Goal: Information Seeking & Learning: Find specific fact

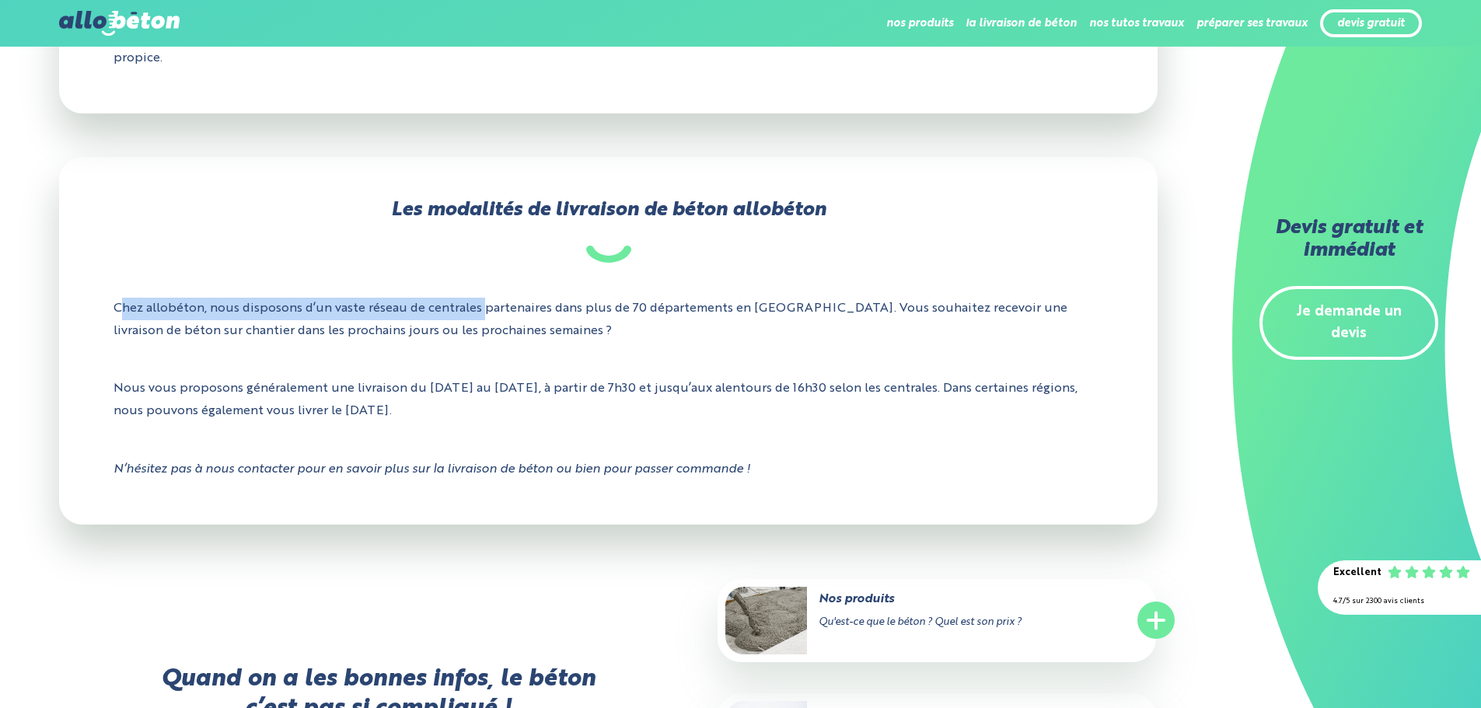
drag, startPoint x: 188, startPoint y: 306, endPoint x: 482, endPoint y: 307, distance: 293.9
click at [482, 307] on p "Chez allobéton, nous disposons d’un vaste réseau de centrales partenaires dans …" at bounding box center [609, 320] width 990 height 68
click at [175, 346] on p "Chez allobéton, nous disposons d’un vaste réseau de centrales partenaires dans …" at bounding box center [609, 320] width 990 height 68
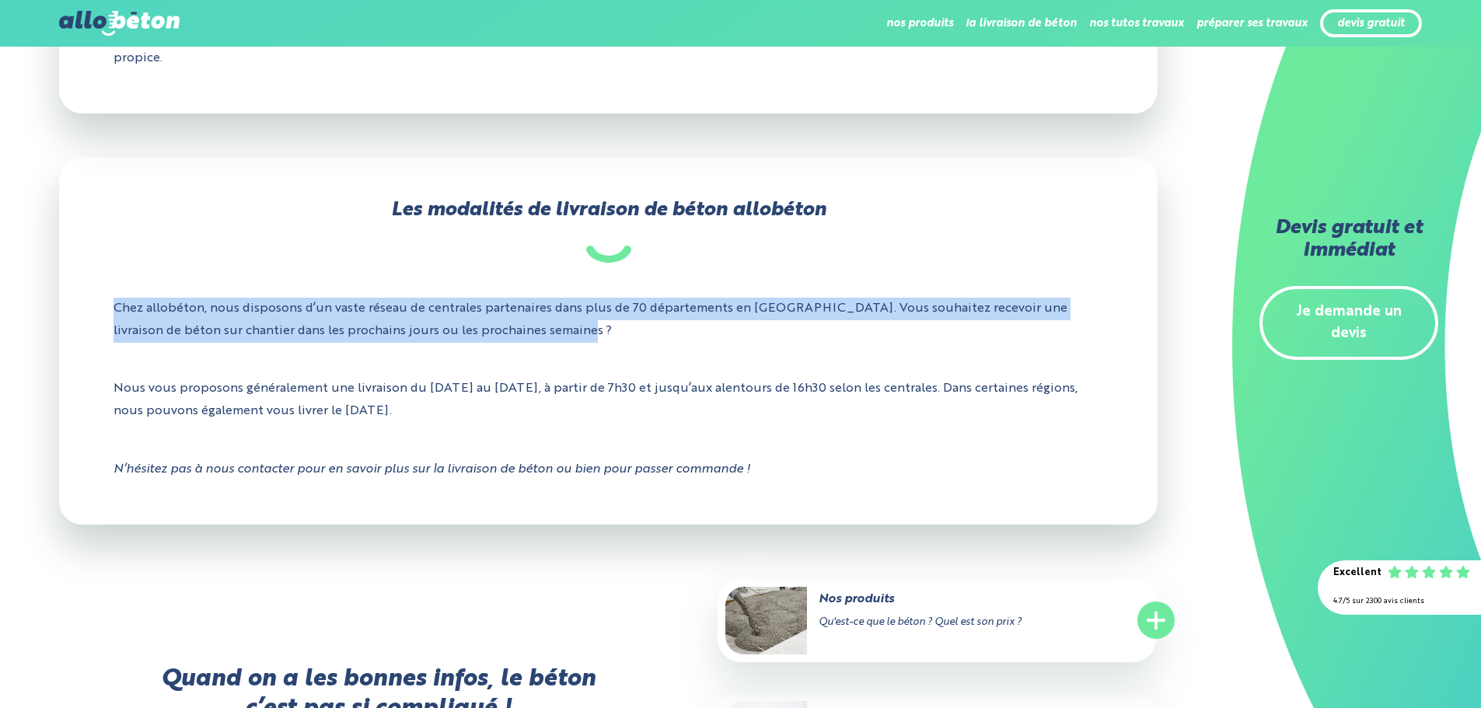
drag, startPoint x: 114, startPoint y: 306, endPoint x: 481, endPoint y: 334, distance: 368.1
click at [481, 334] on p "Chez allobéton, nous disposons d’un vaste réseau de centrales partenaires dans …" at bounding box center [609, 320] width 990 height 68
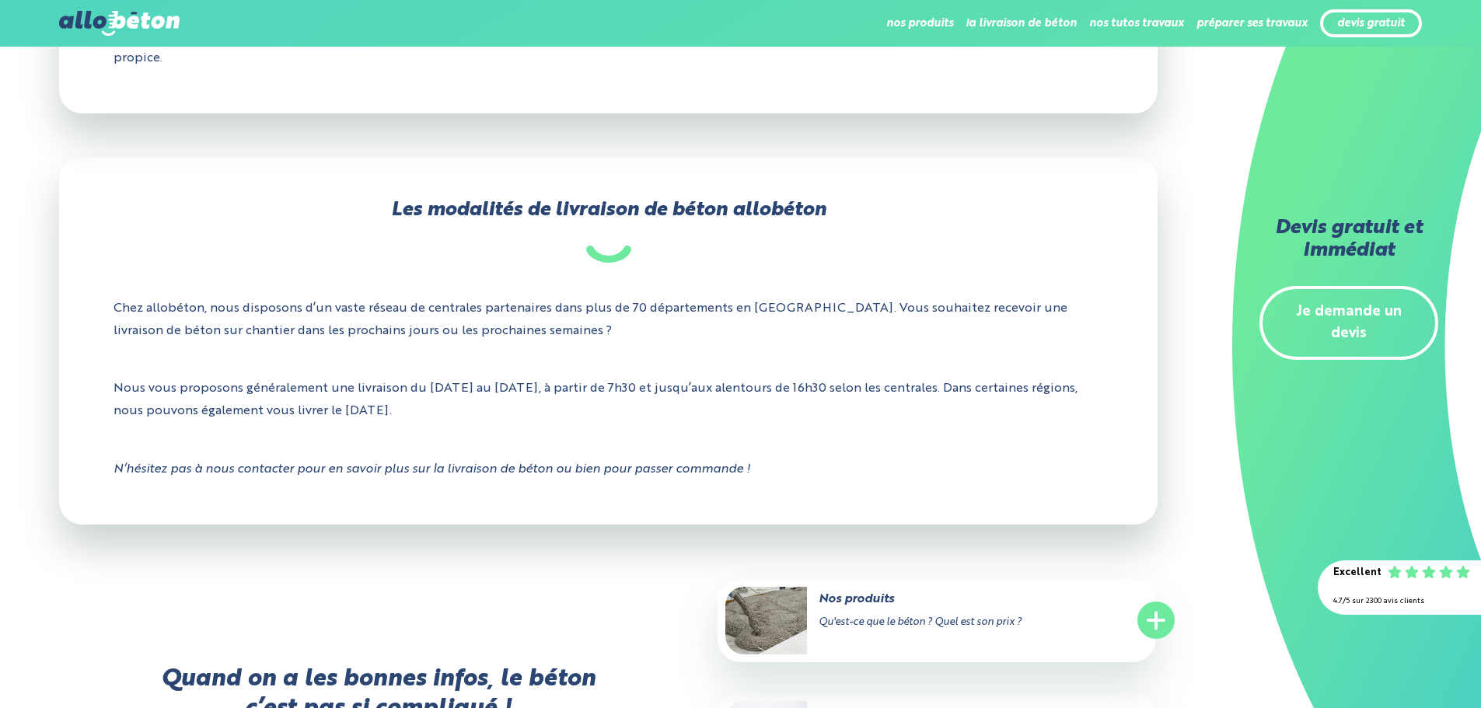
click at [352, 389] on p "Nous vous proposons généralement une livraison du [DATE] au [DATE], à partir de…" at bounding box center [609, 400] width 990 height 68
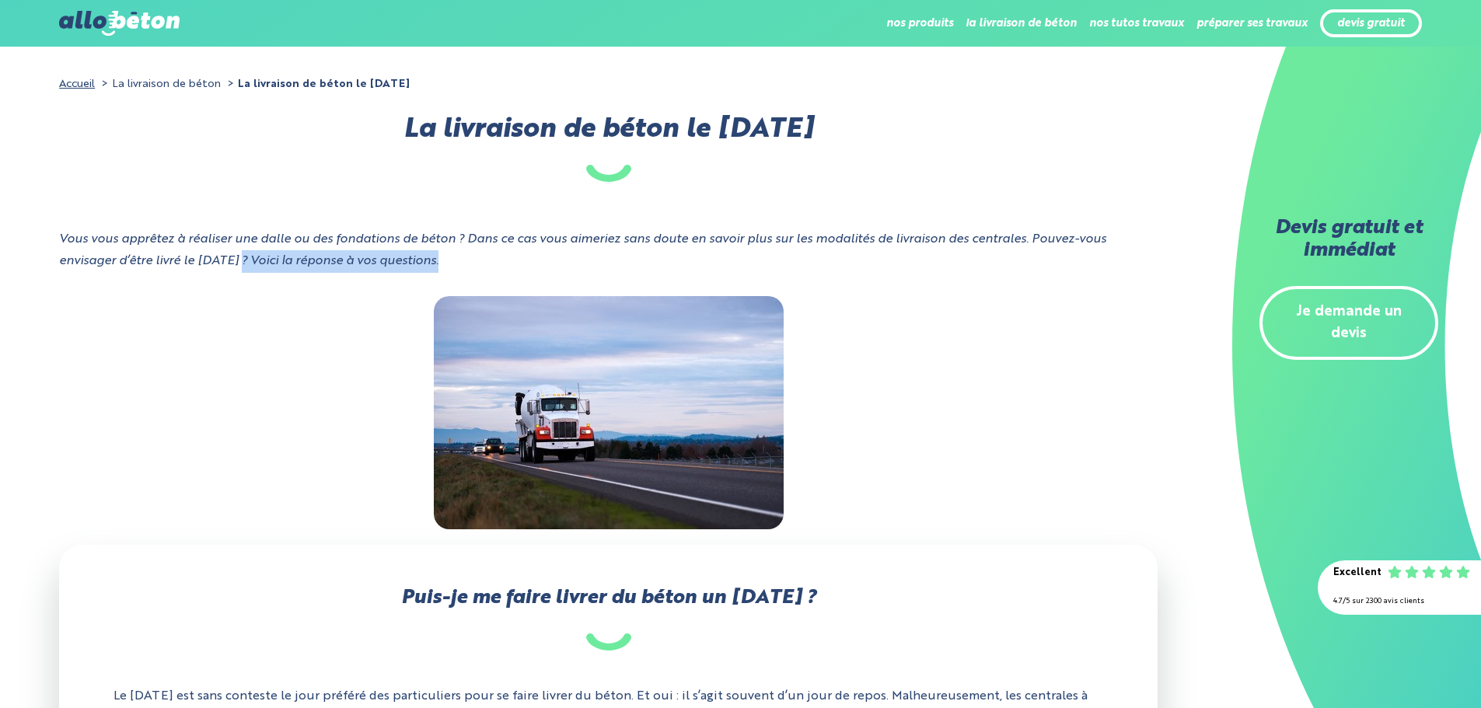
drag, startPoint x: 456, startPoint y: 261, endPoint x: 245, endPoint y: 267, distance: 210.7
click at [245, 267] on div "Vous vous apprêtez à réaliser une dalle ou des fondations de béton ? Dans ce ca…" at bounding box center [608, 263] width 1098 height 68
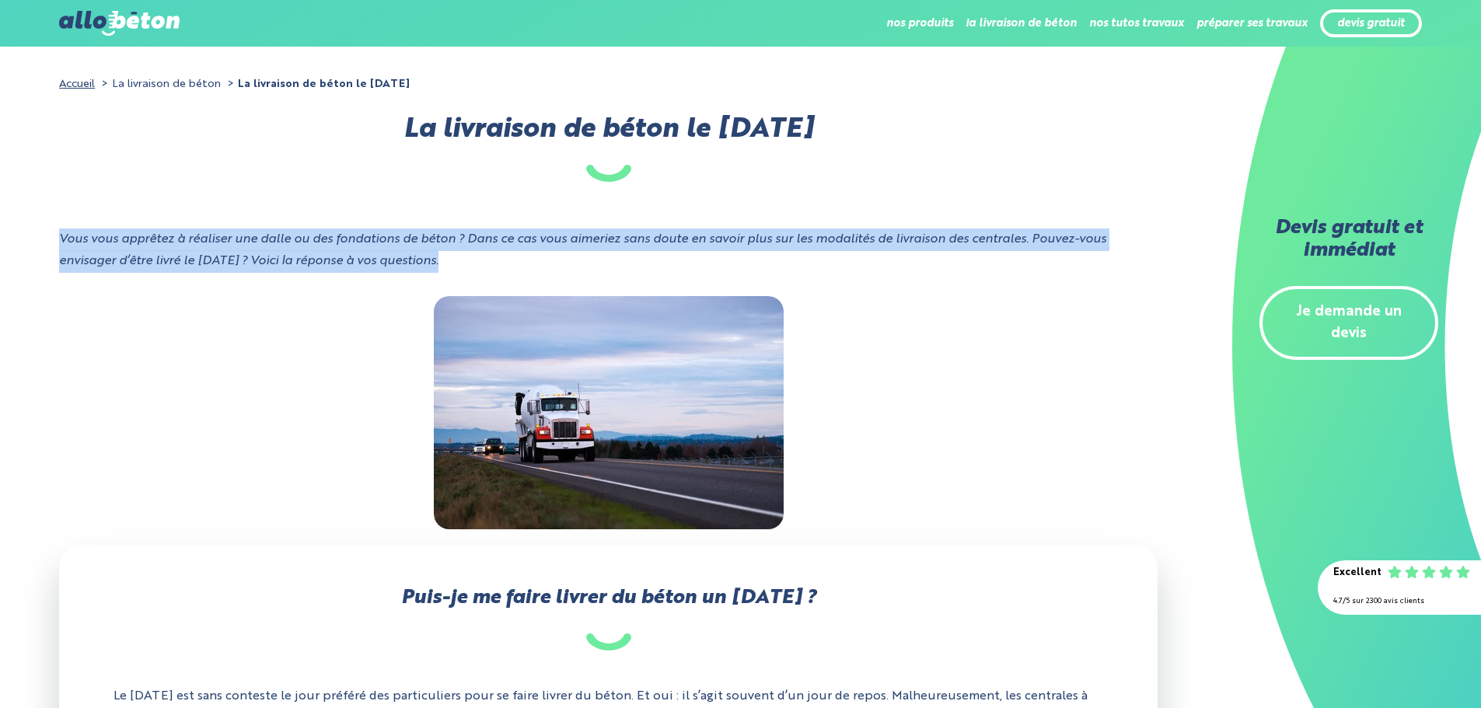
drag, startPoint x: 58, startPoint y: 238, endPoint x: 446, endPoint y: 263, distance: 389.5
click at [448, 263] on div "Vous vous apprêtez à réaliser une dalle ou des fondations de béton ? Dans ce ca…" at bounding box center [608, 263] width 1098 height 68
drag, startPoint x: 448, startPoint y: 263, endPoint x: 47, endPoint y: 244, distance: 401.6
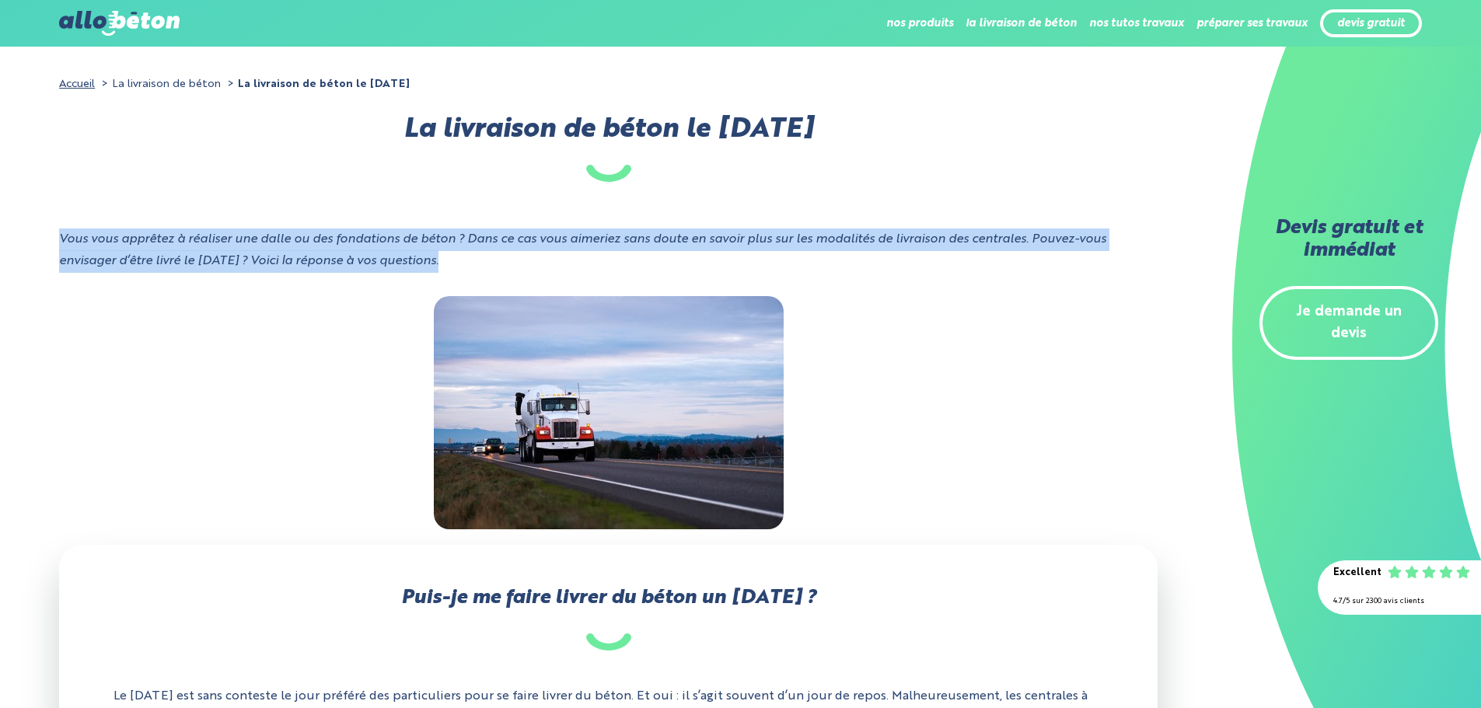
click at [92, 268] on icon "Vous vous apprêtez à réaliser une dalle ou des fondations de béton ? Dans ce ca…" at bounding box center [582, 250] width 1047 height 35
click at [71, 243] on icon "Vous vous apprêtez à réaliser une dalle ou des fondations de béton ? Dans ce ca…" at bounding box center [582, 250] width 1047 height 35
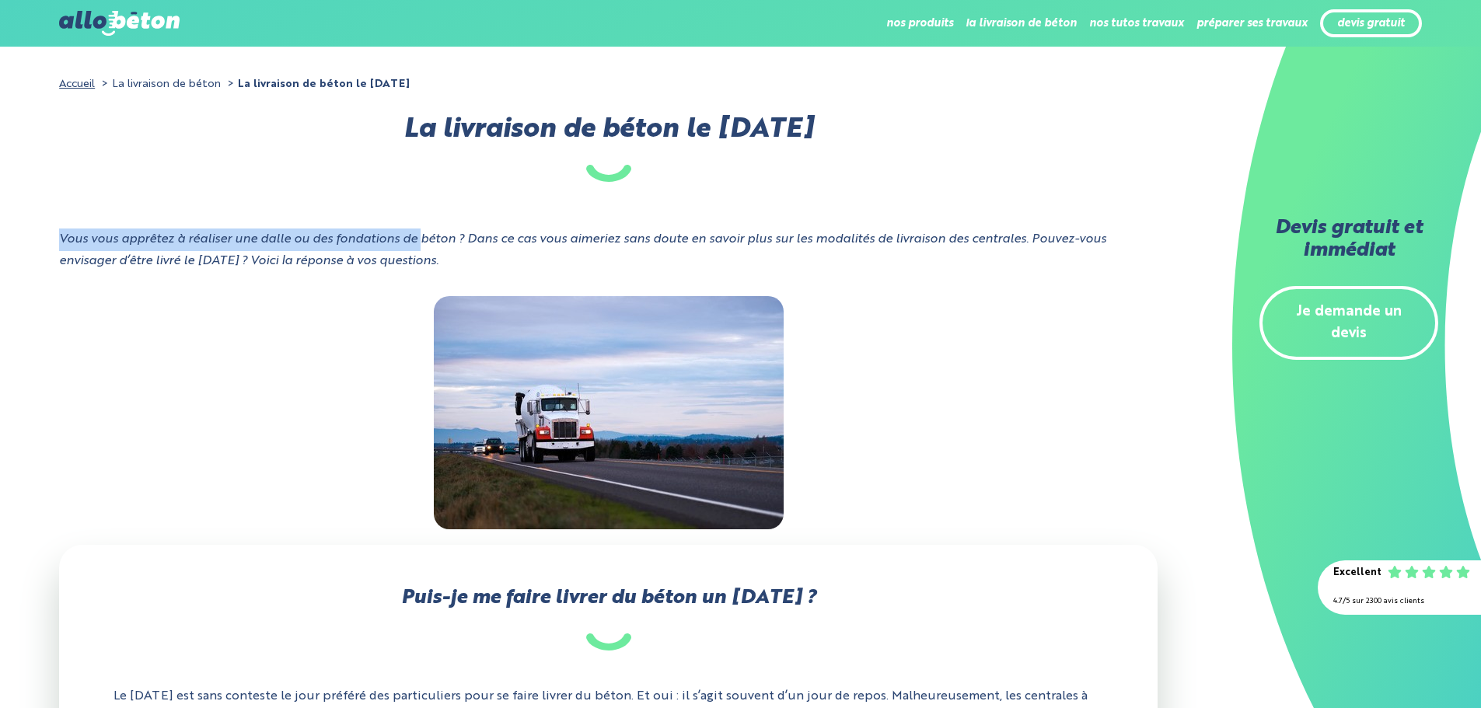
drag, startPoint x: 60, startPoint y: 236, endPoint x: 430, endPoint y: 254, distance: 370.5
click at [431, 236] on icon "Vous vous apprêtez à réaliser une dalle ou des fondations de béton ? Dans ce ca…" at bounding box center [582, 250] width 1047 height 35
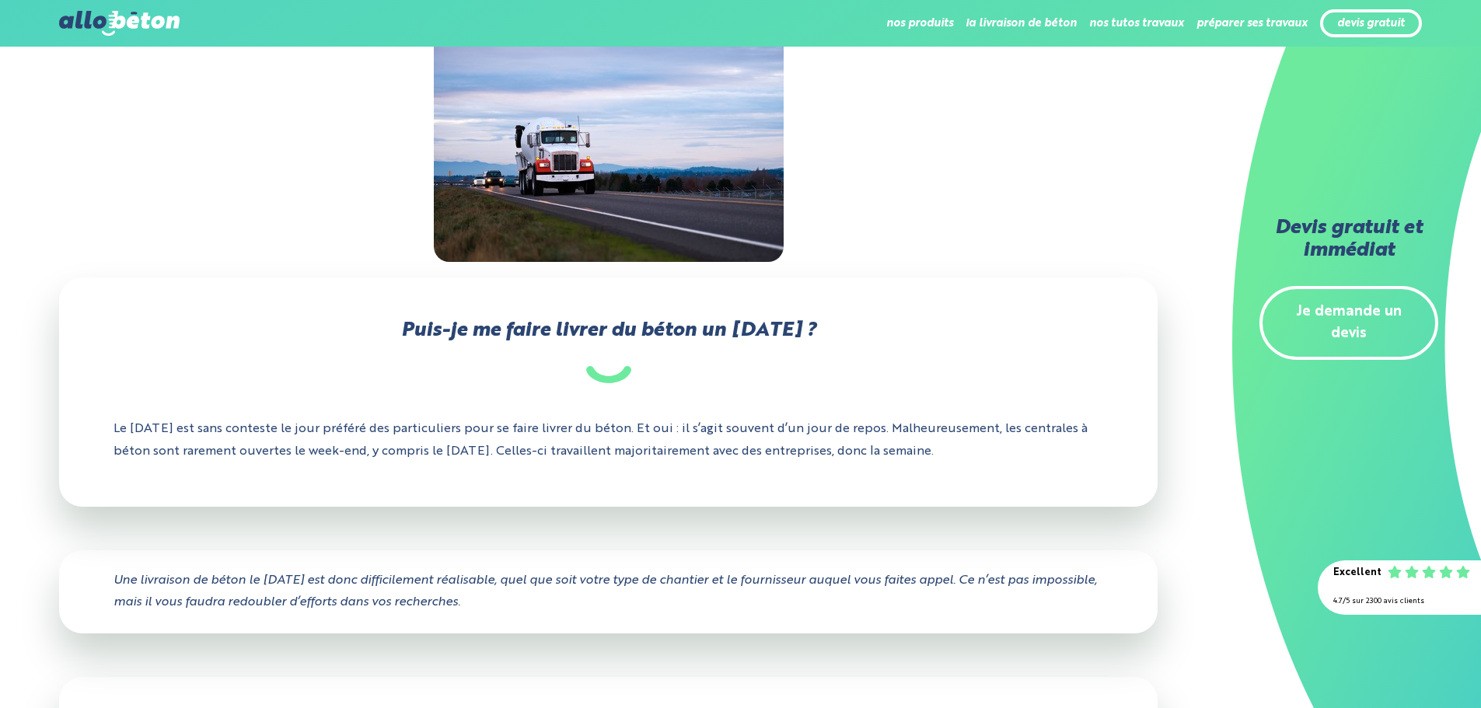
scroll to position [311, 0]
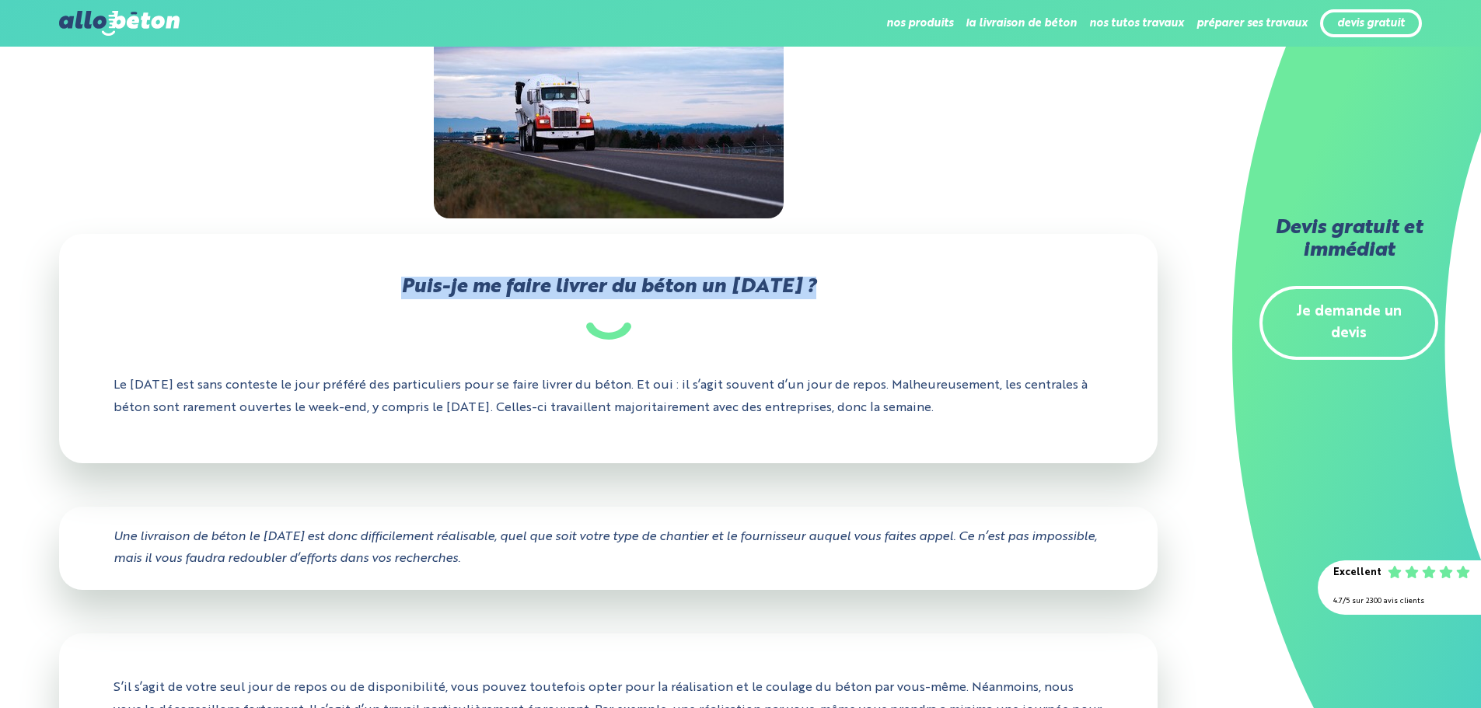
drag, startPoint x: 404, startPoint y: 284, endPoint x: 826, endPoint y: 291, distance: 422.2
click at [826, 291] on h2 "Puis-je me faire livrer du béton un [DATE] ?" at bounding box center [609, 308] width 990 height 63
click at [826, 292] on h2 "Puis-je me faire livrer du béton un [DATE] ?" at bounding box center [609, 308] width 990 height 63
drag, startPoint x: 726, startPoint y: 369, endPoint x: 735, endPoint y: 397, distance: 29.5
click at [725, 370] on p "Le [DATE] est sans conteste le jour préféré des particuliers pour se faire livr…" at bounding box center [609, 397] width 990 height 68
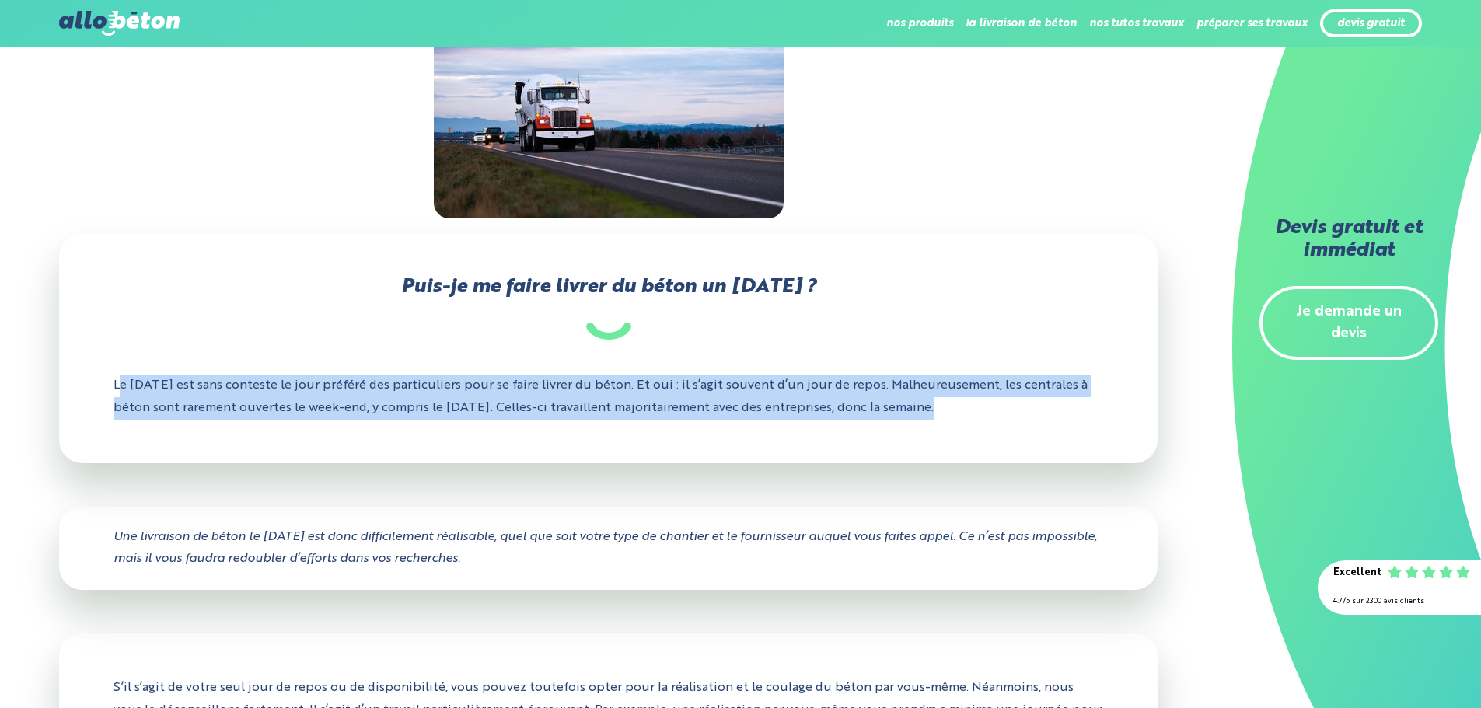
drag, startPoint x: 961, startPoint y: 421, endPoint x: 122, endPoint y: 389, distance: 839.4
click at [122, 389] on p "Le [DATE] est sans conteste le jour préféré des particuliers pour se faire livr…" at bounding box center [609, 397] width 990 height 68
click at [222, 447] on div "Puis-je me faire livrer du béton un [DATE] ? Le [DATE] est sans conteste le jou…" at bounding box center [608, 348] width 1098 height 229
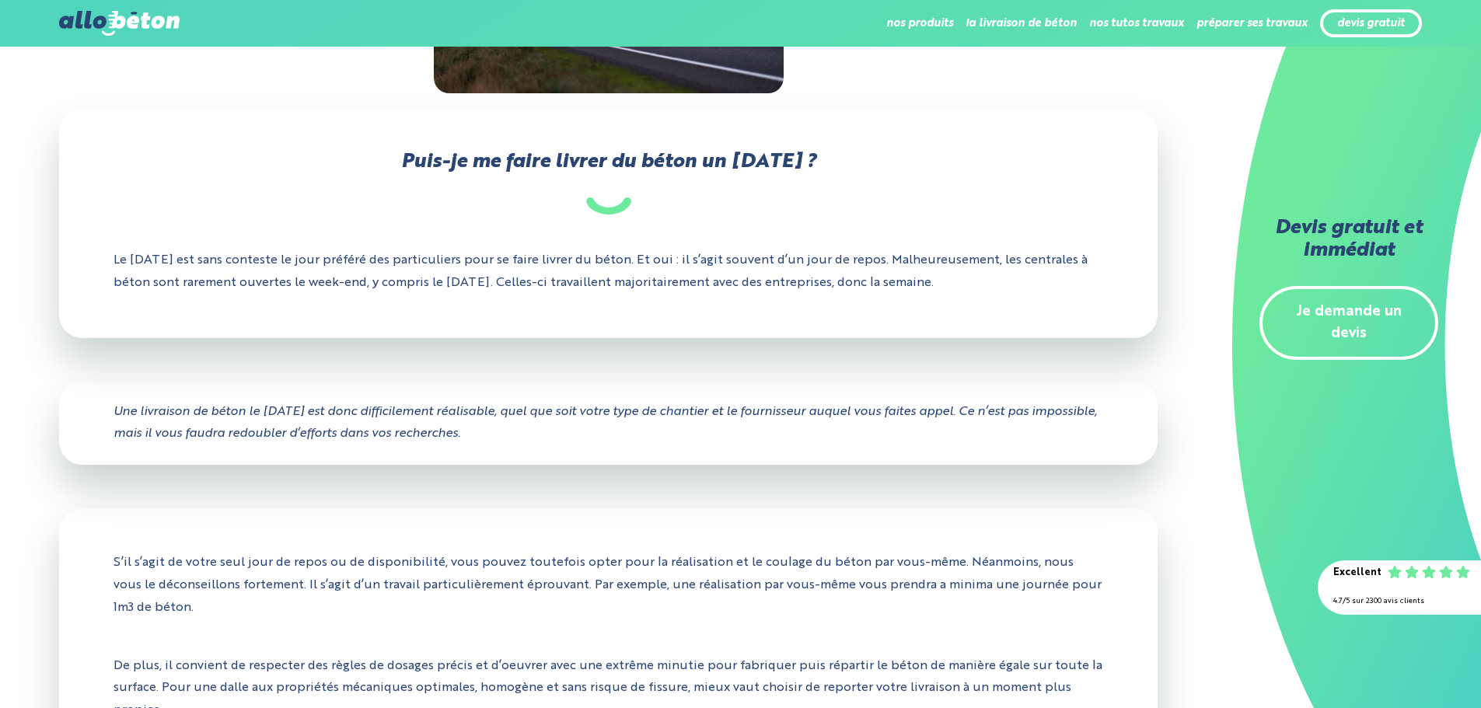
scroll to position [466, 0]
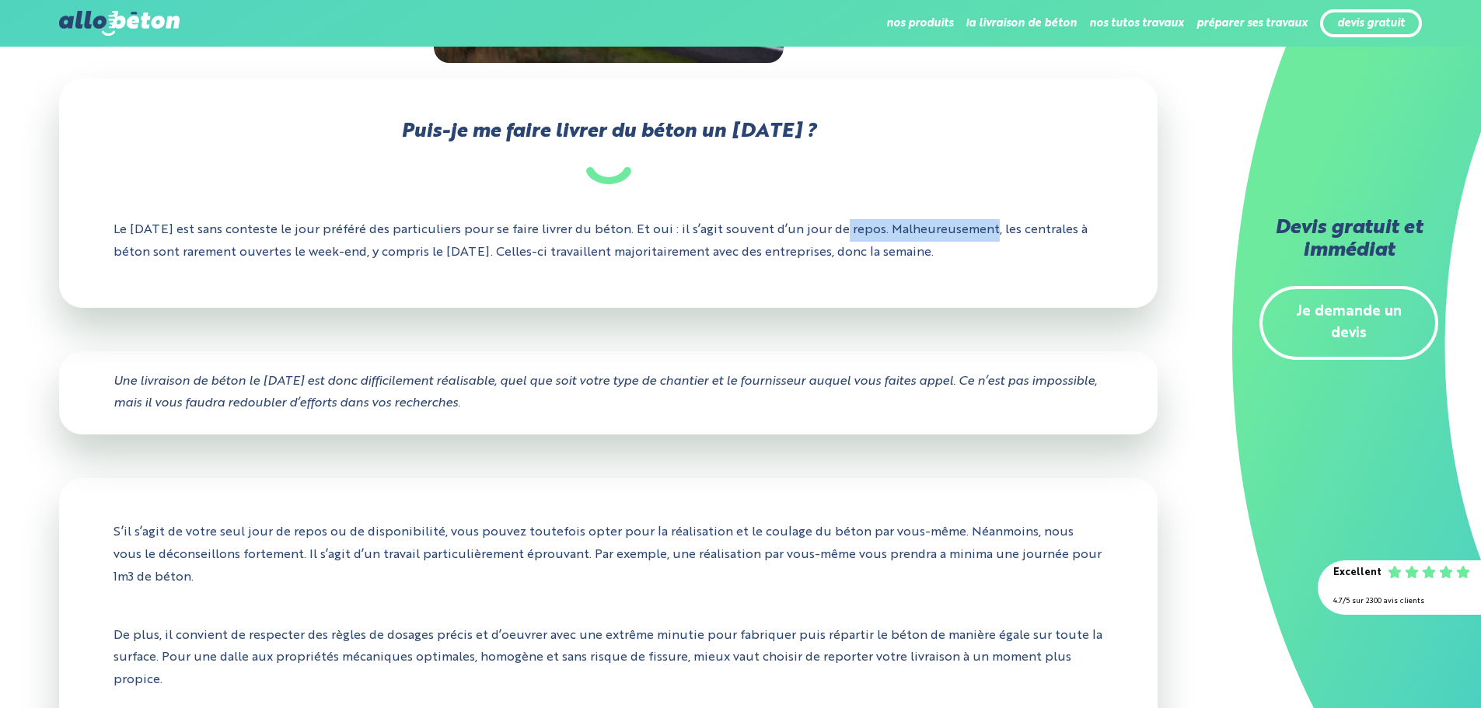
drag, startPoint x: 980, startPoint y: 236, endPoint x: 970, endPoint y: 271, distance: 37.2
click at [834, 239] on p "Le [DATE] est sans conteste le jour préféré des particuliers pour se faire livr…" at bounding box center [609, 242] width 990 height 68
click at [975, 271] on p "Le [DATE] est sans conteste le jour préféré des particuliers pour se faire livr…" at bounding box center [609, 242] width 990 height 68
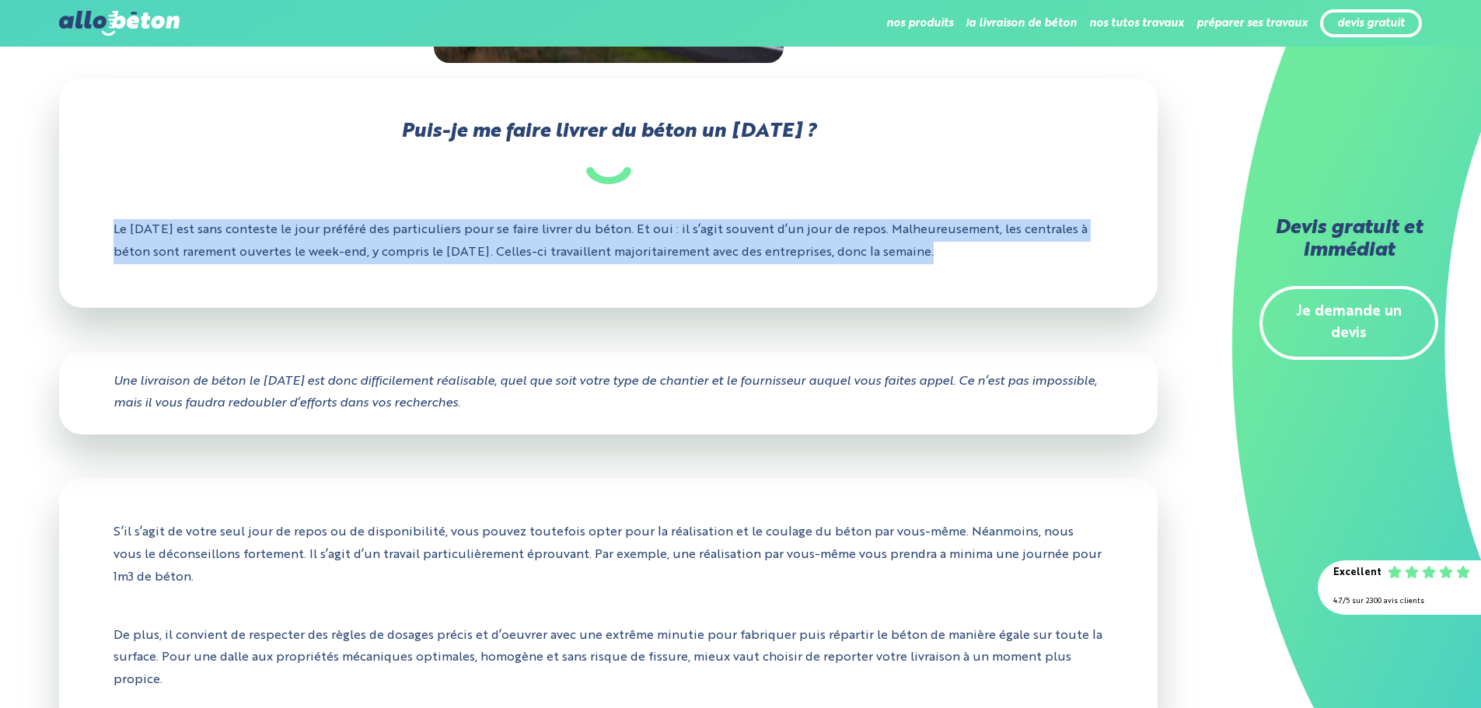
drag, startPoint x: 964, startPoint y: 256, endPoint x: 111, endPoint y: 225, distance: 853.4
click at [111, 225] on div "Puis-je me faire livrer du béton un [DATE] ? Le [DATE] est sans conteste le jou…" at bounding box center [608, 193] width 1098 height 229
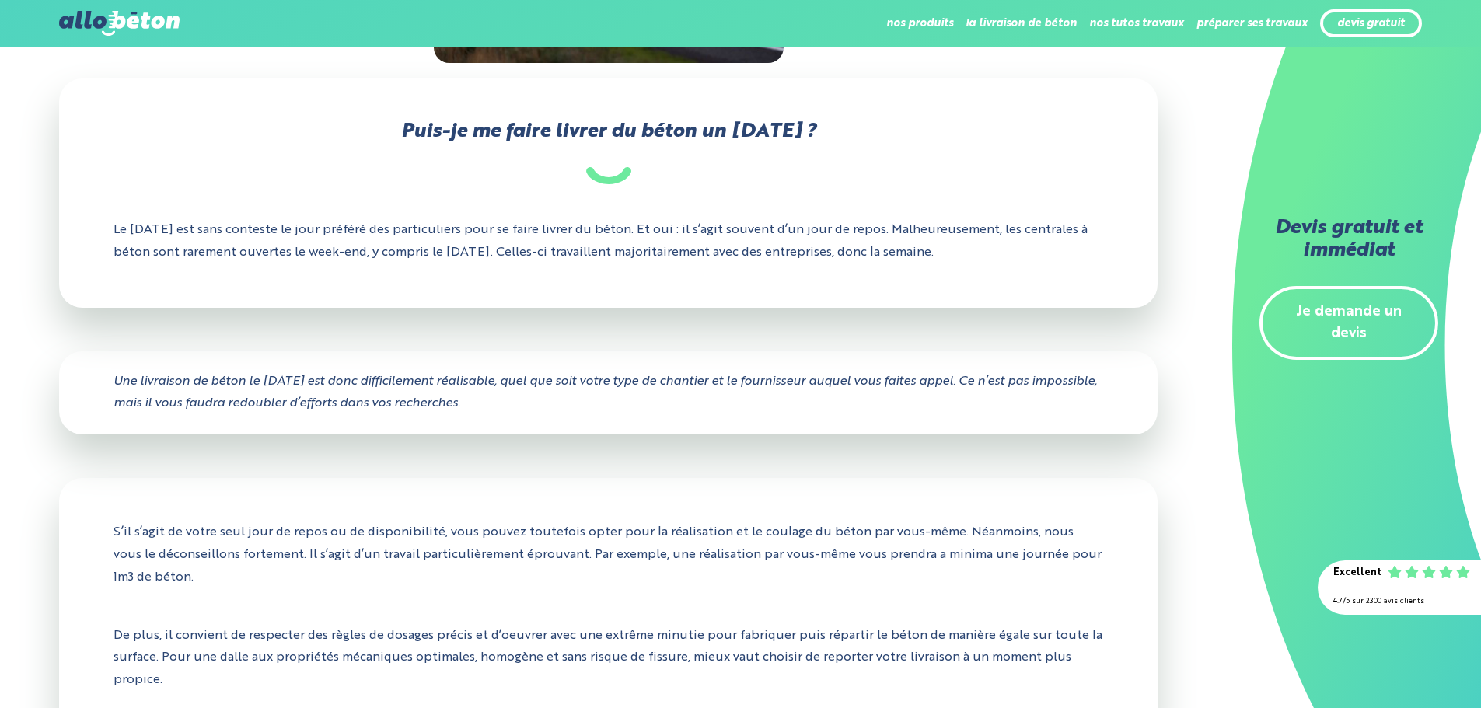
click at [167, 318] on div "Vous vous apprêtez à réaliser une dalle ou des fondations de béton ? Dans ce ca…" at bounding box center [608, 454] width 1098 height 1385
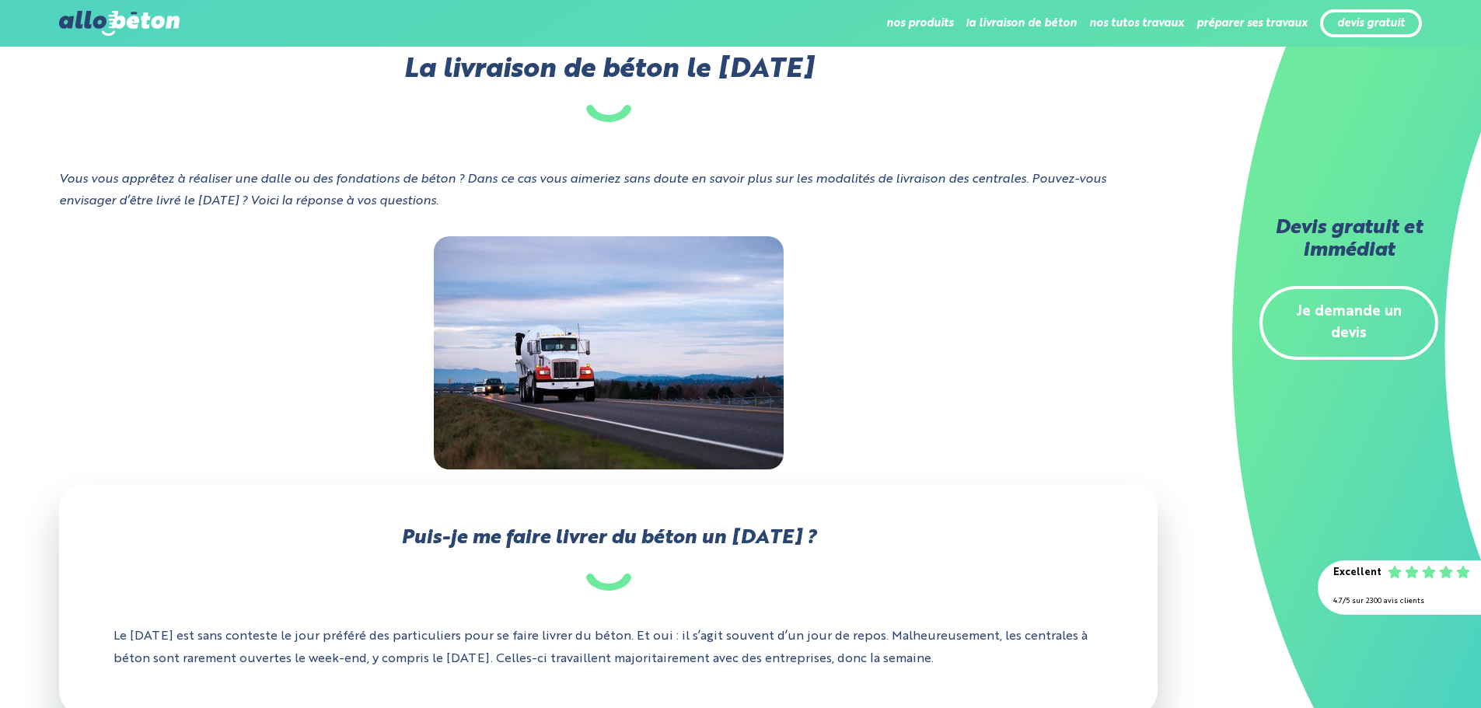
scroll to position [0, 0]
